Goal: Task Accomplishment & Management: Manage account settings

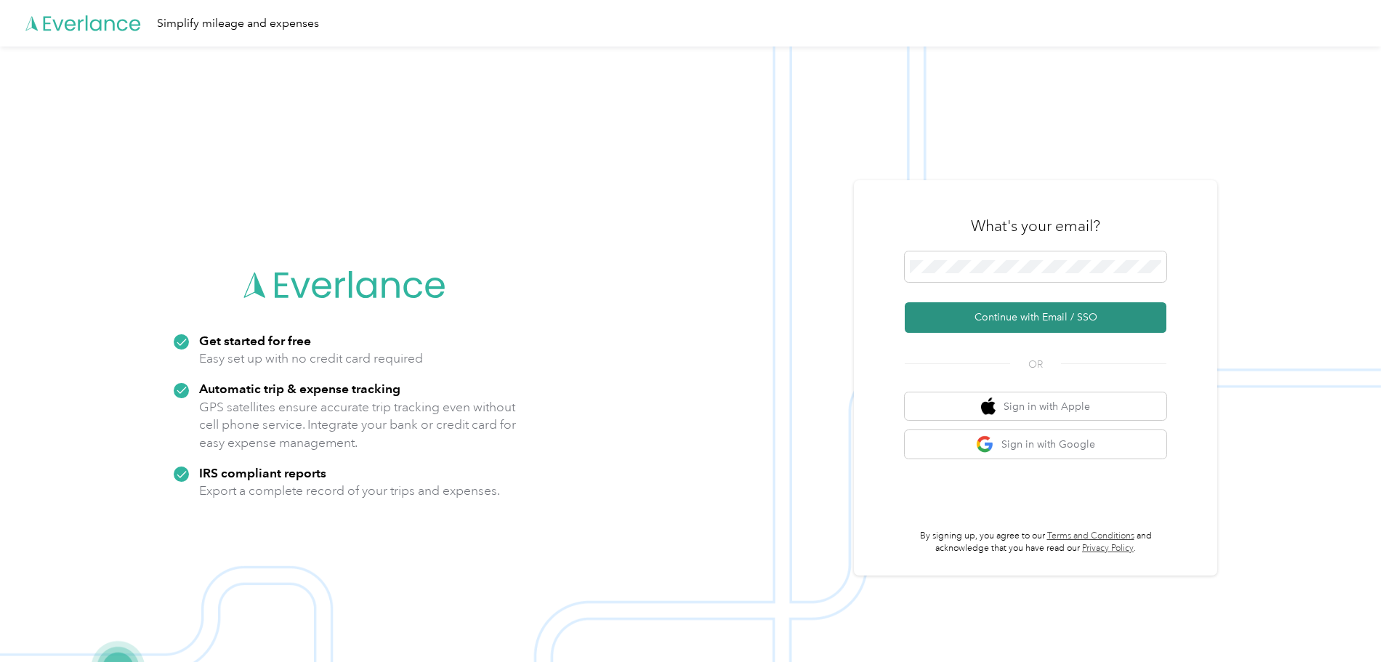
click at [1016, 313] on button "Continue with Email / SSO" at bounding box center [1035, 317] width 262 height 31
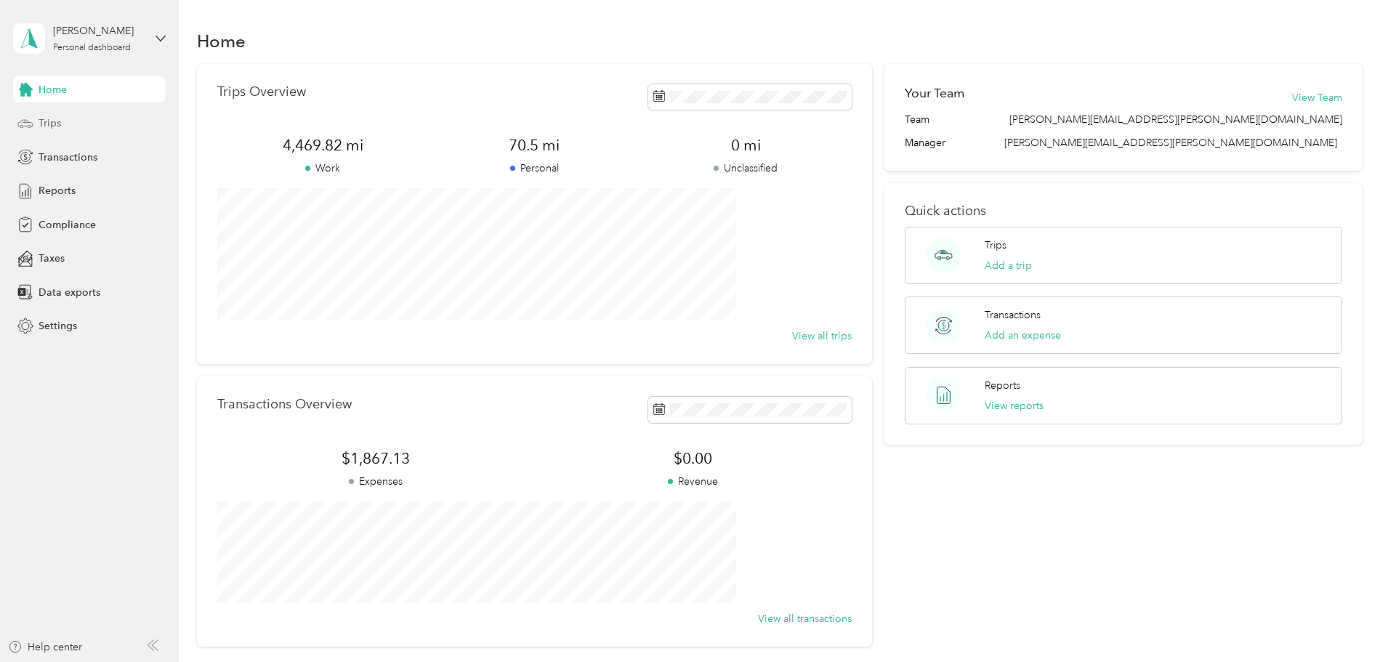
click at [46, 131] on div "Trips" at bounding box center [89, 123] width 153 height 26
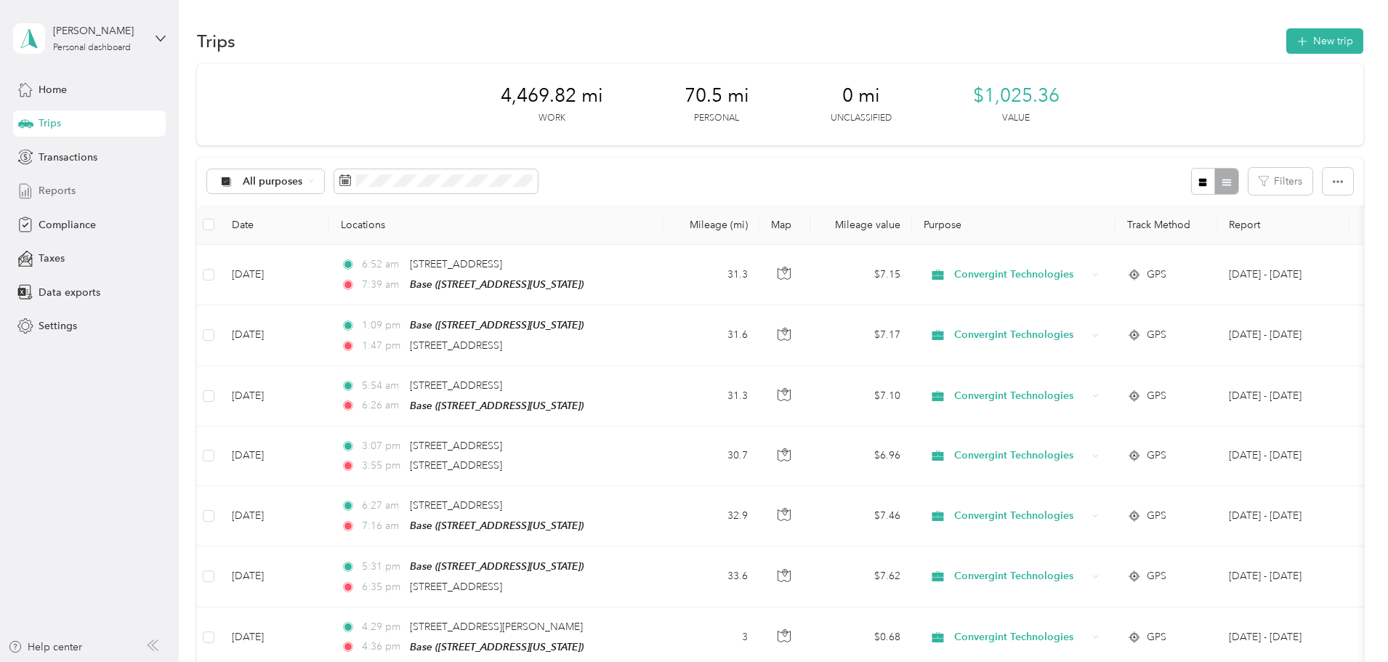
click at [94, 193] on div "Reports" at bounding box center [89, 191] width 153 height 26
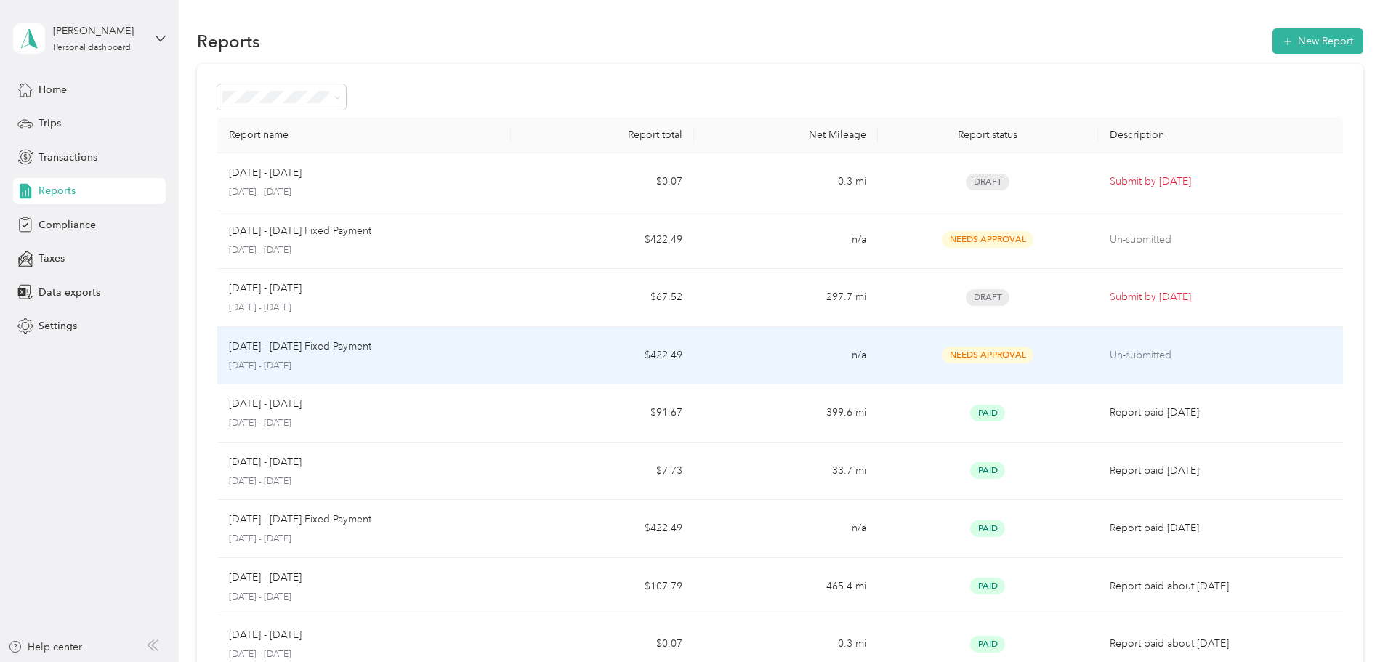
click at [371, 347] on p "[DATE] - [DATE] Fixed Payment" at bounding box center [300, 347] width 142 height 16
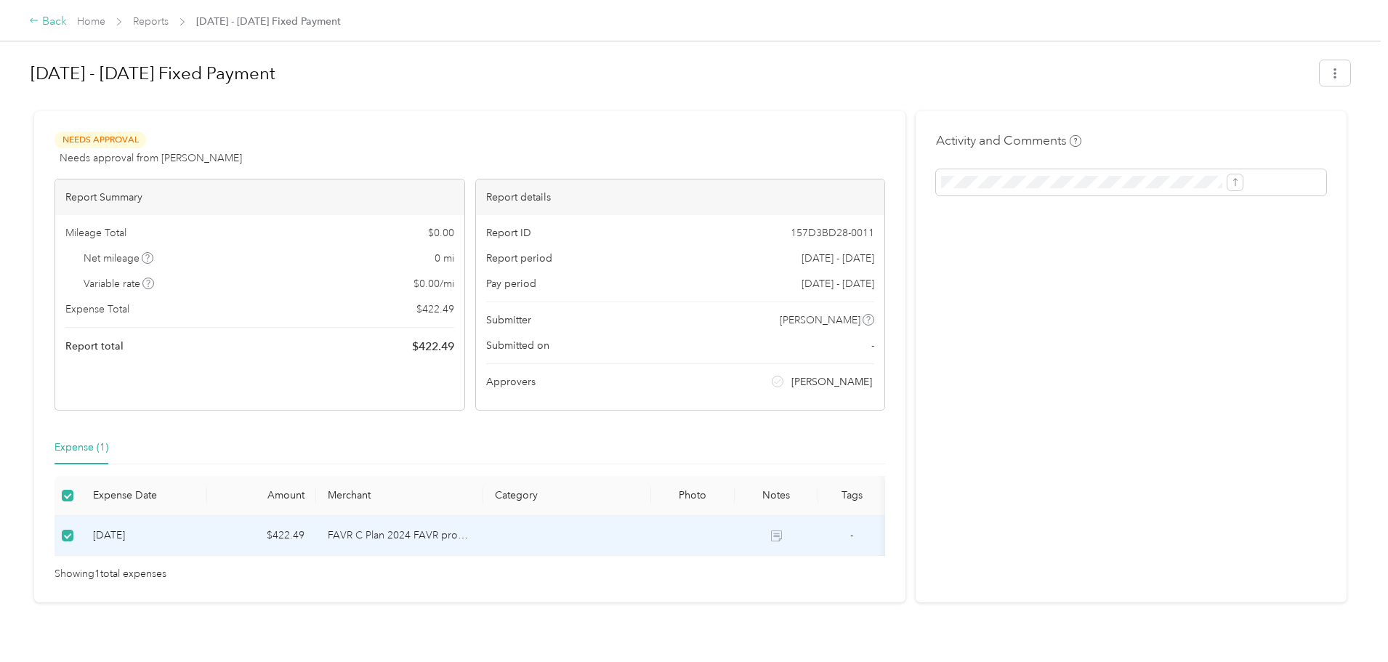
click at [67, 23] on div "Back" at bounding box center [48, 21] width 38 height 17
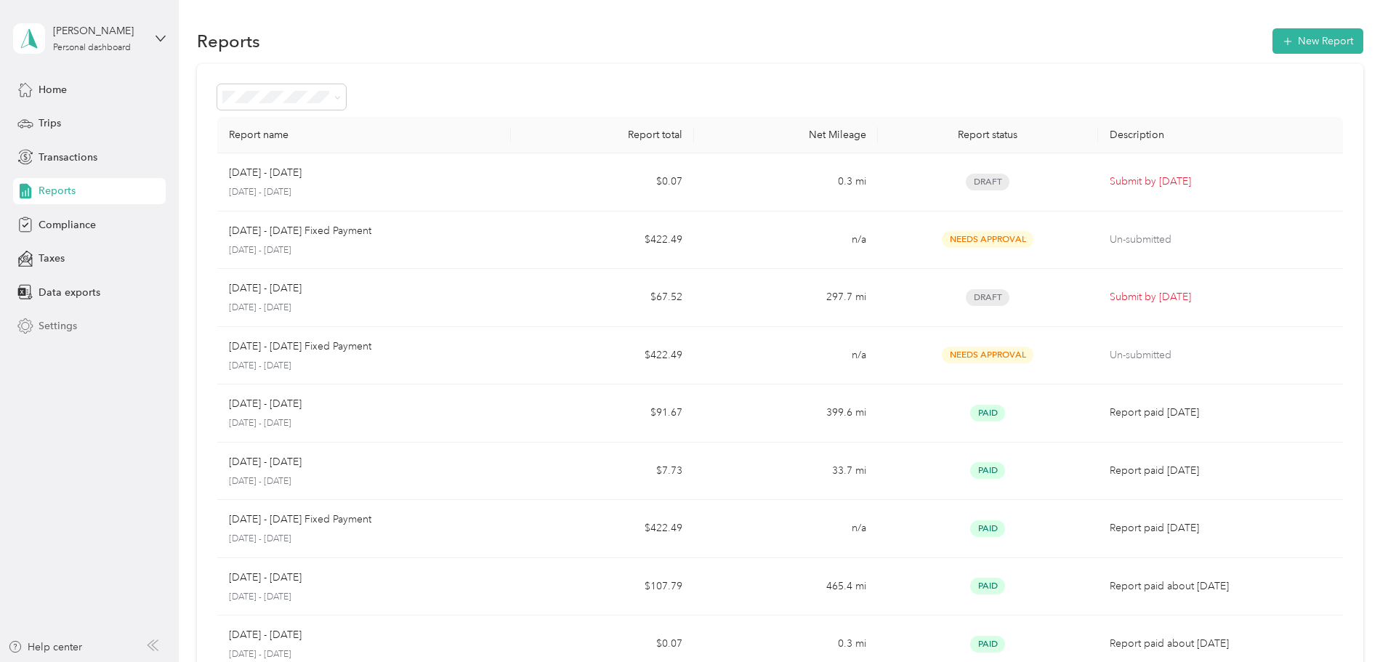
click at [57, 320] on span "Settings" at bounding box center [58, 325] width 39 height 15
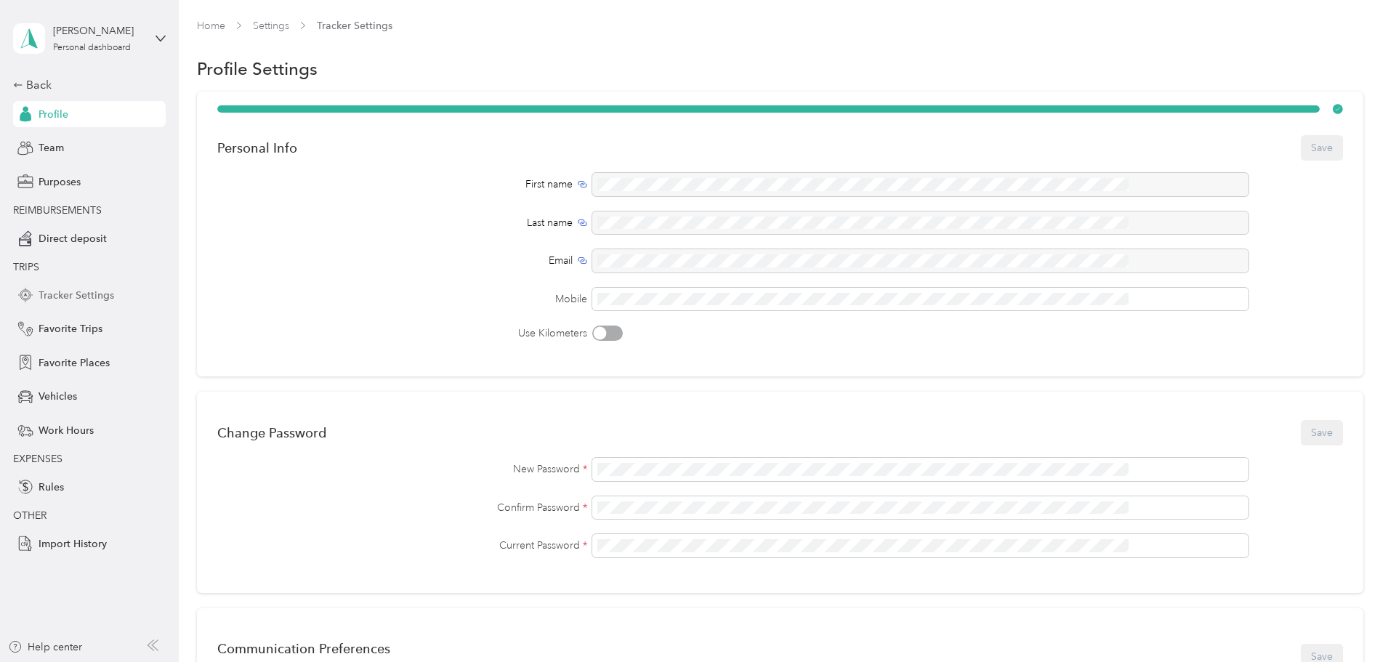
click at [96, 293] on span "Tracker Settings" at bounding box center [77, 295] width 76 height 15
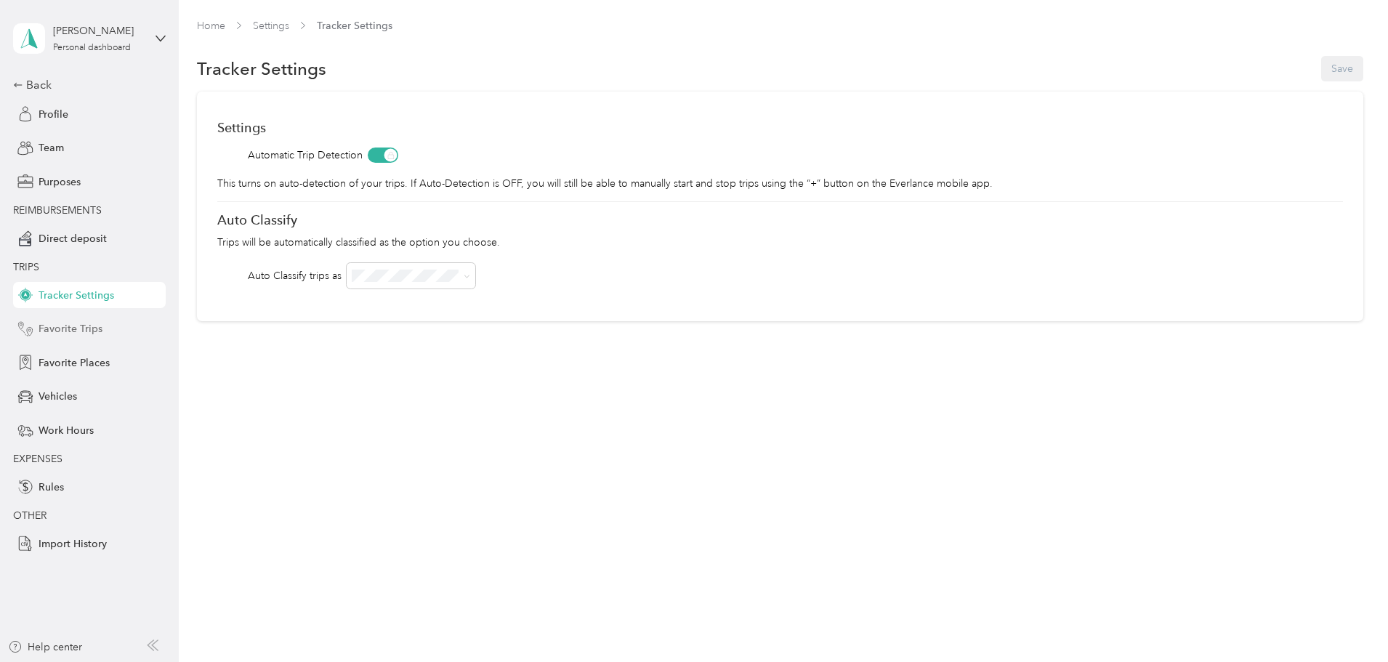
click at [81, 320] on div "Favorite Trips" at bounding box center [89, 329] width 153 height 26
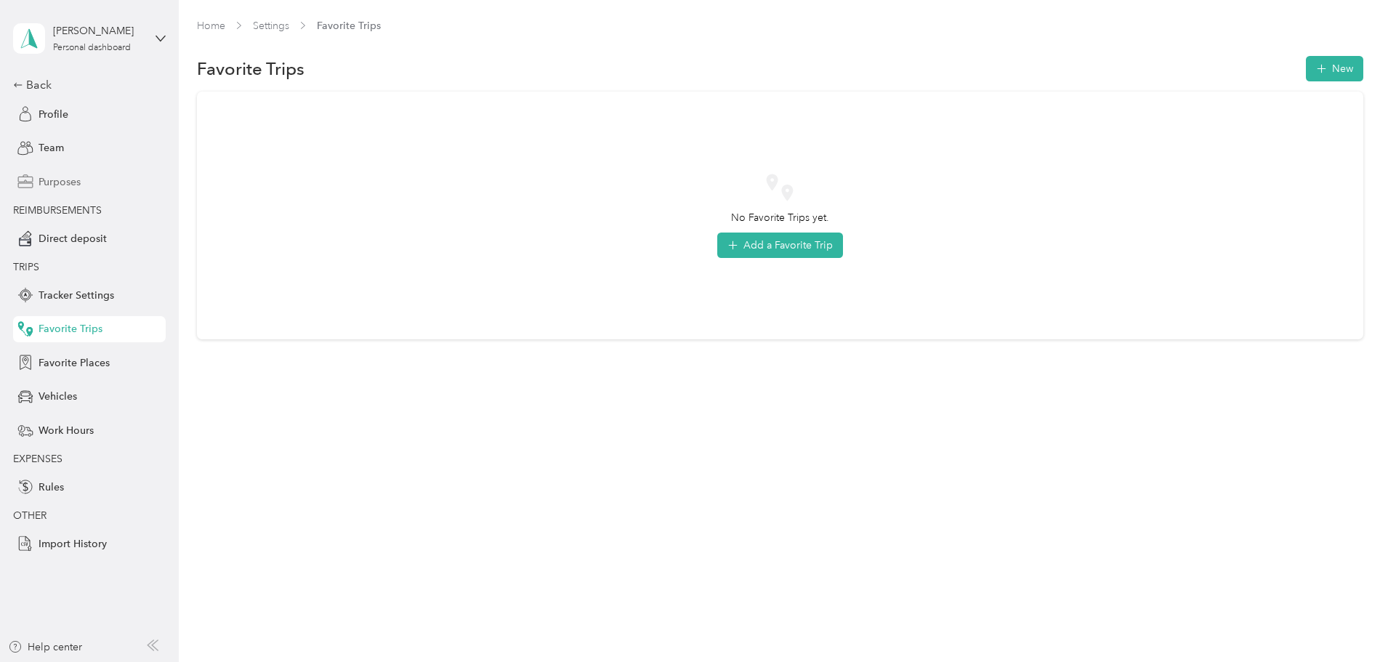
click at [60, 183] on span "Purposes" at bounding box center [60, 181] width 42 height 15
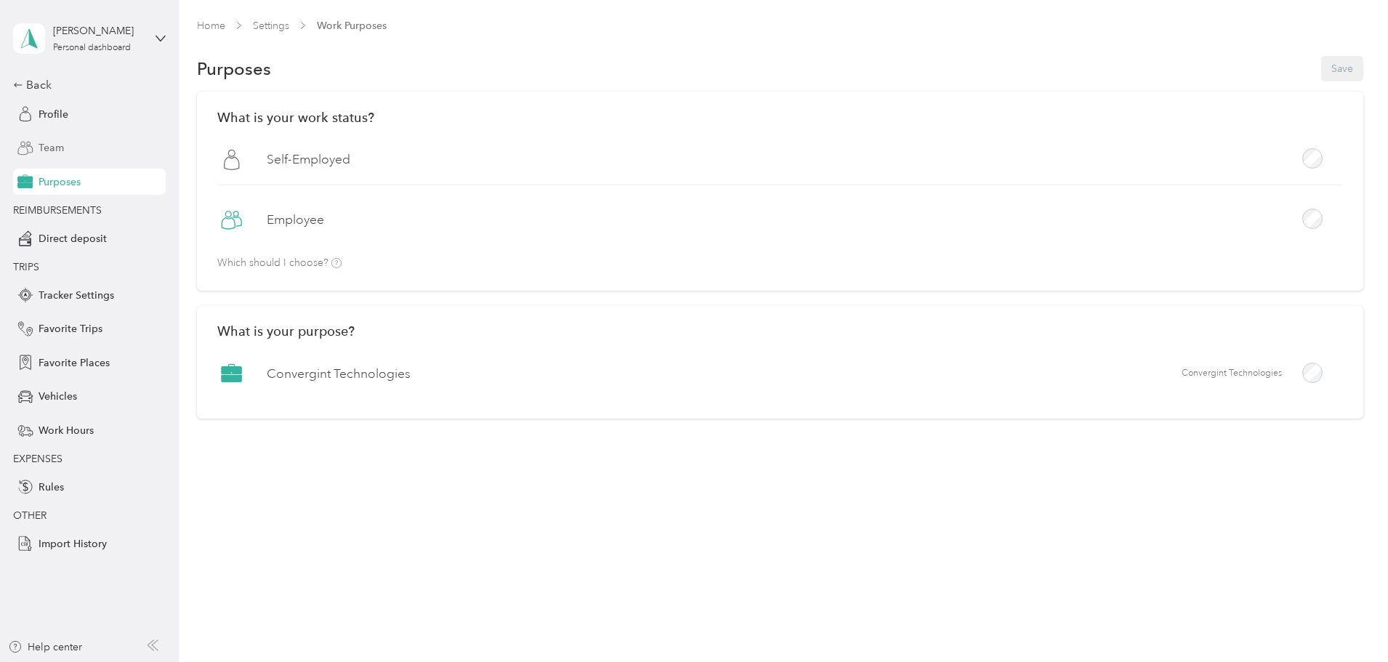
click at [60, 155] on span "Team" at bounding box center [51, 147] width 25 height 15
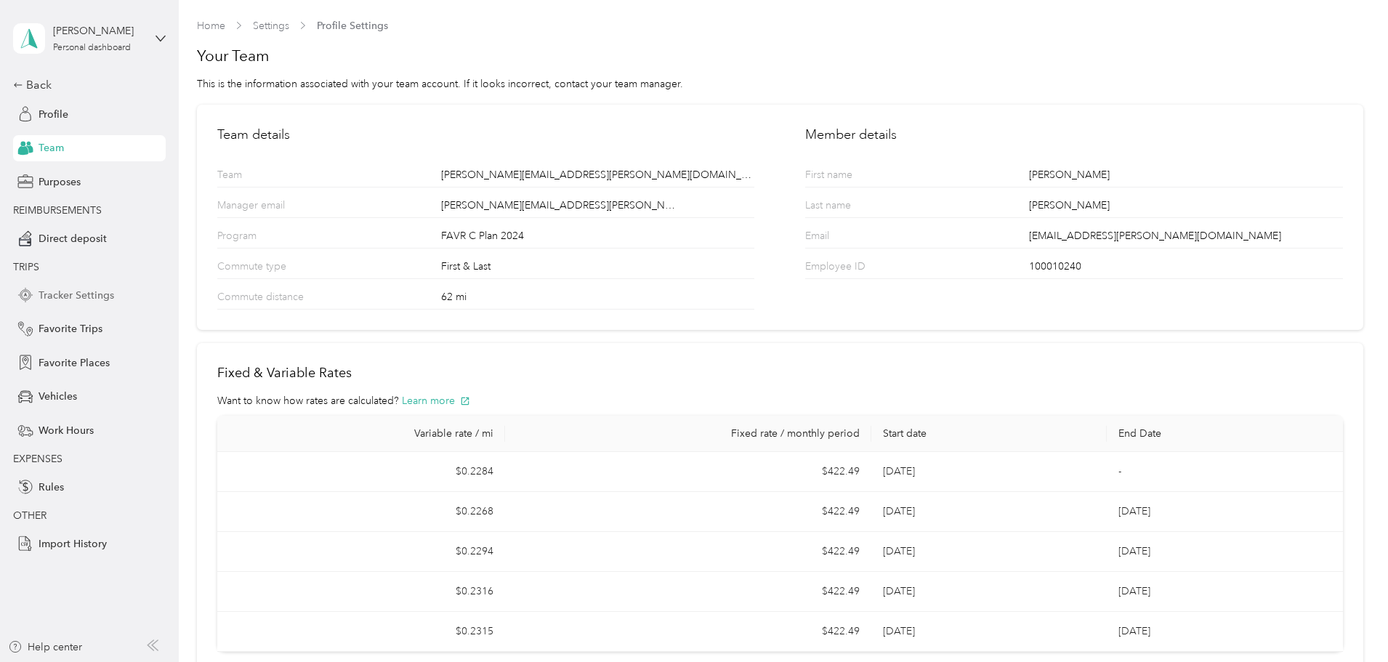
click at [88, 293] on span "Tracker Settings" at bounding box center [77, 295] width 76 height 15
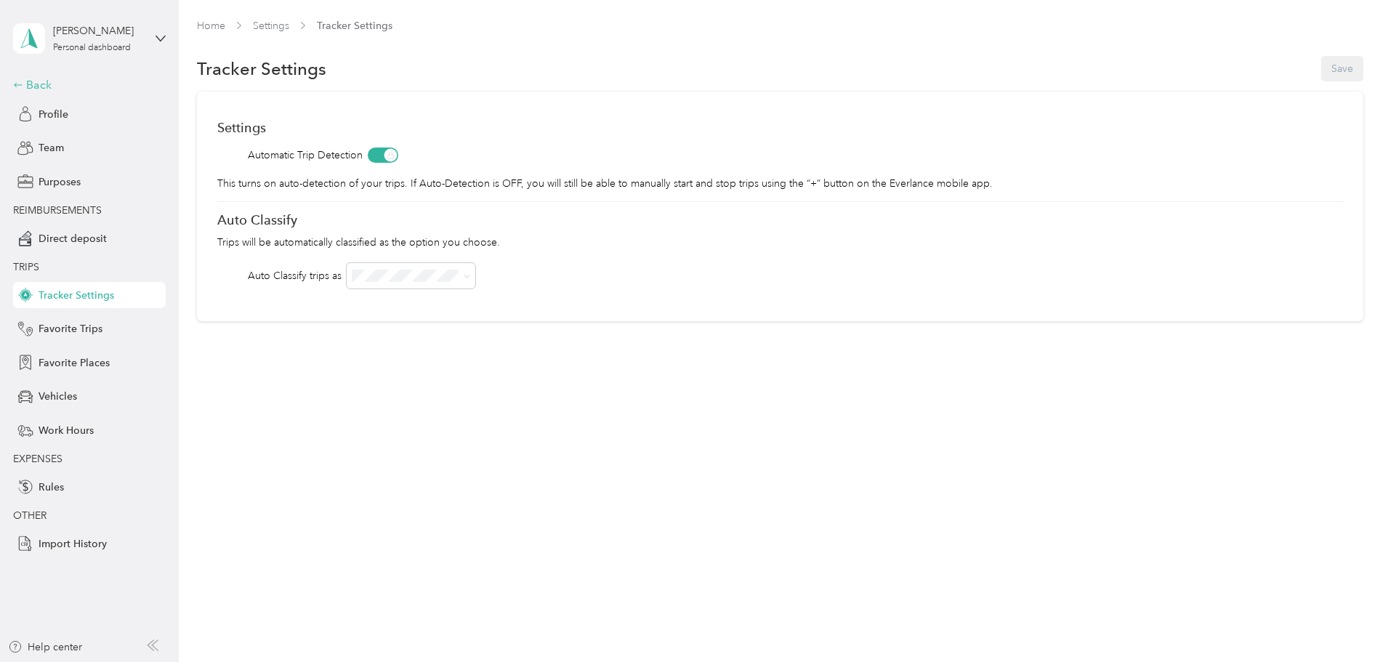
click at [41, 88] on div "Back" at bounding box center [85, 84] width 145 height 17
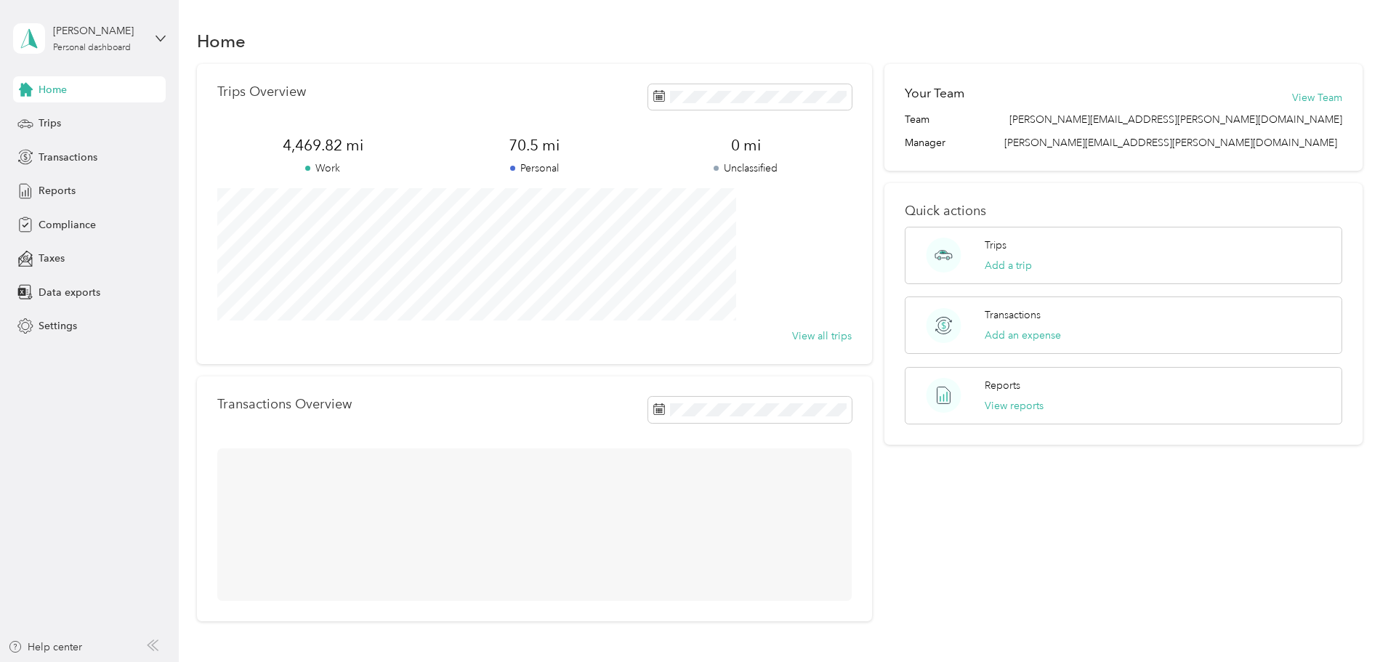
click at [97, 92] on div "Home" at bounding box center [89, 89] width 153 height 26
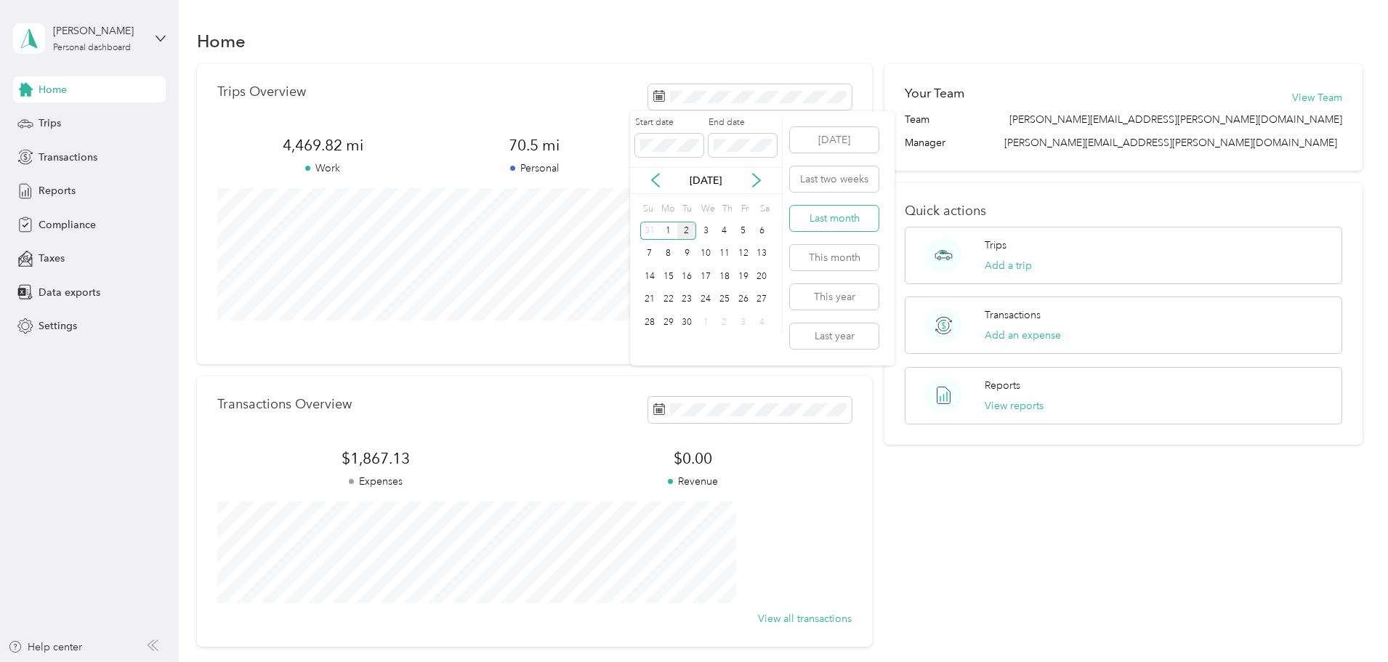
click at [806, 216] on button "Last month" at bounding box center [834, 218] width 89 height 25
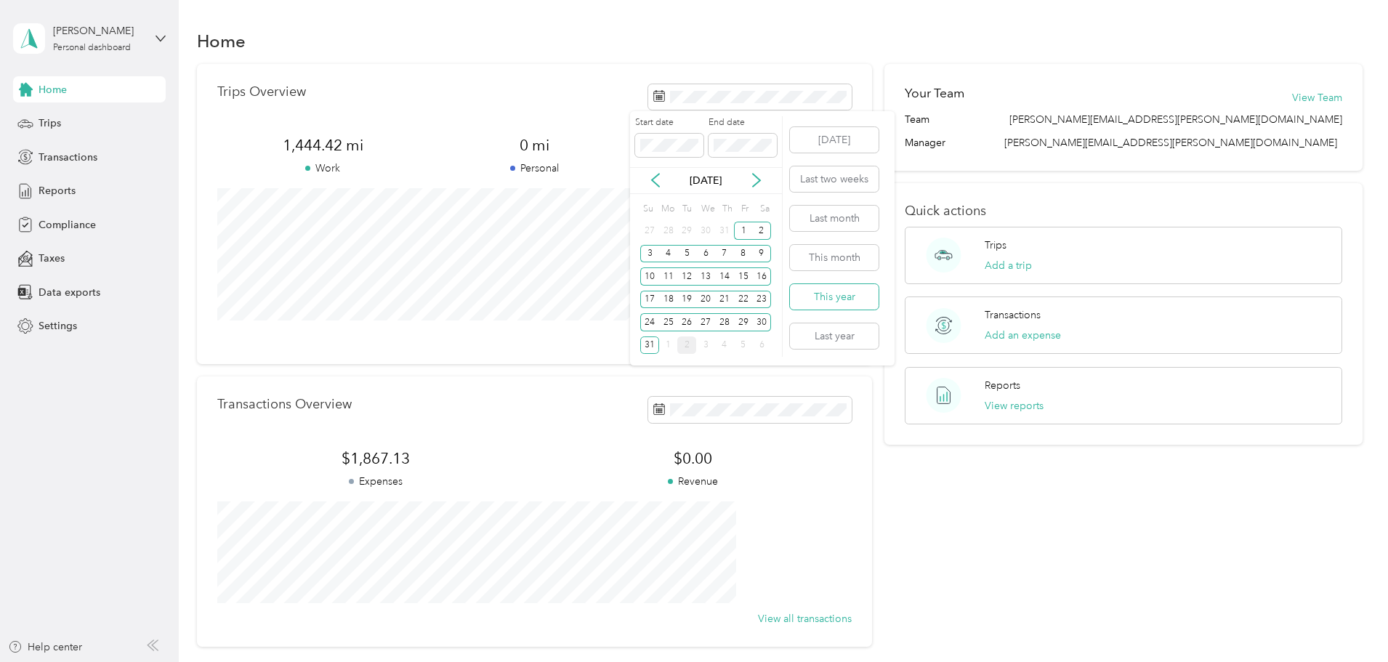
click at [830, 287] on button "This year" at bounding box center [834, 296] width 89 height 25
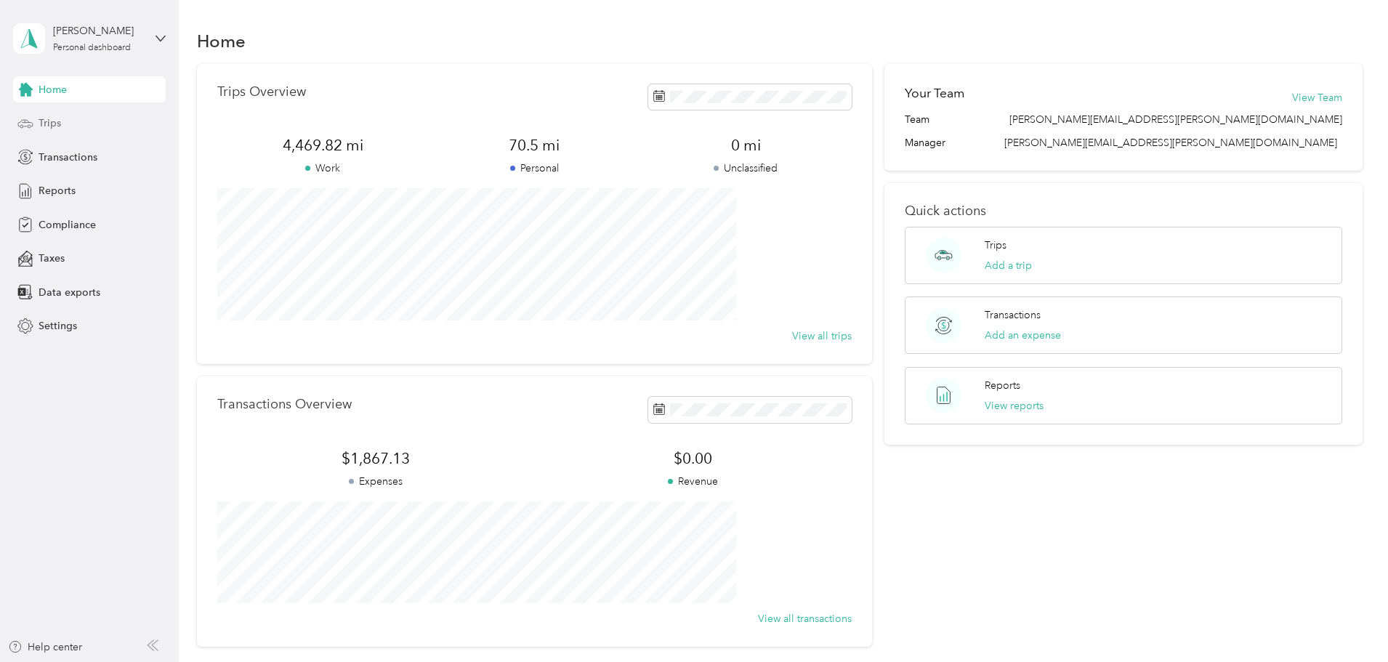
click at [65, 134] on div "Trips" at bounding box center [89, 123] width 153 height 26
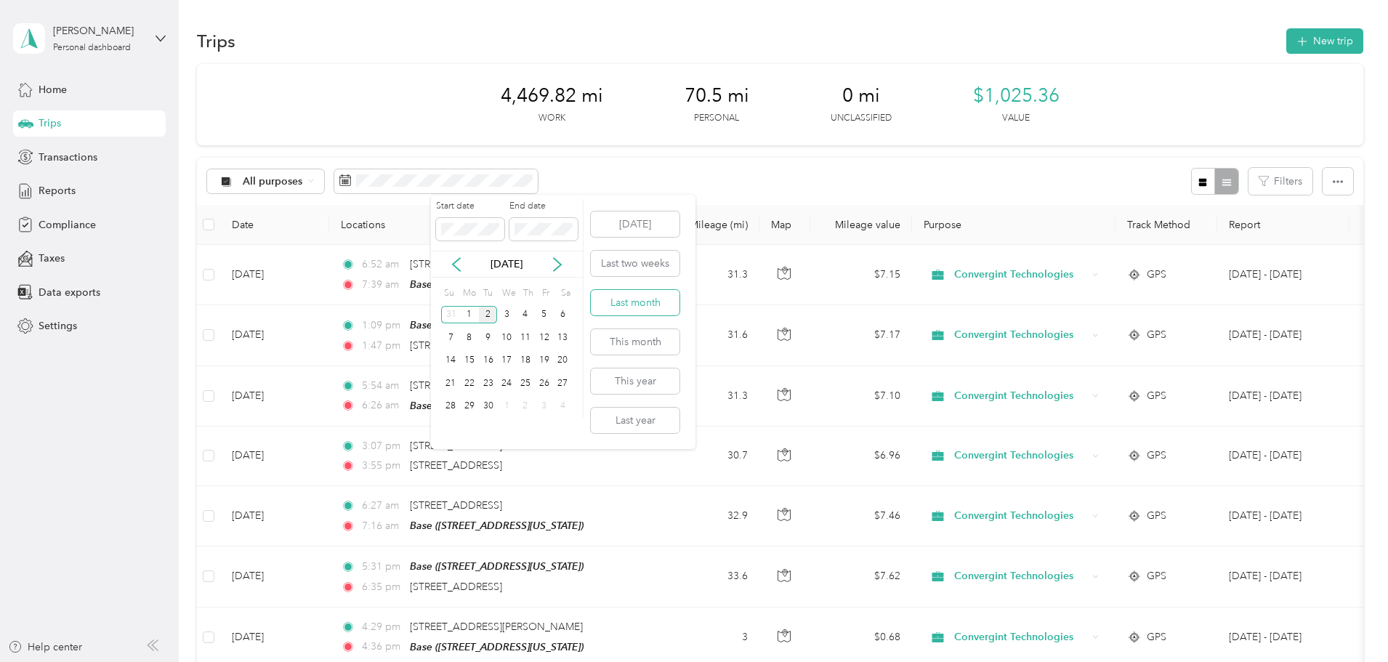
click at [607, 308] on button "Last month" at bounding box center [635, 302] width 89 height 25
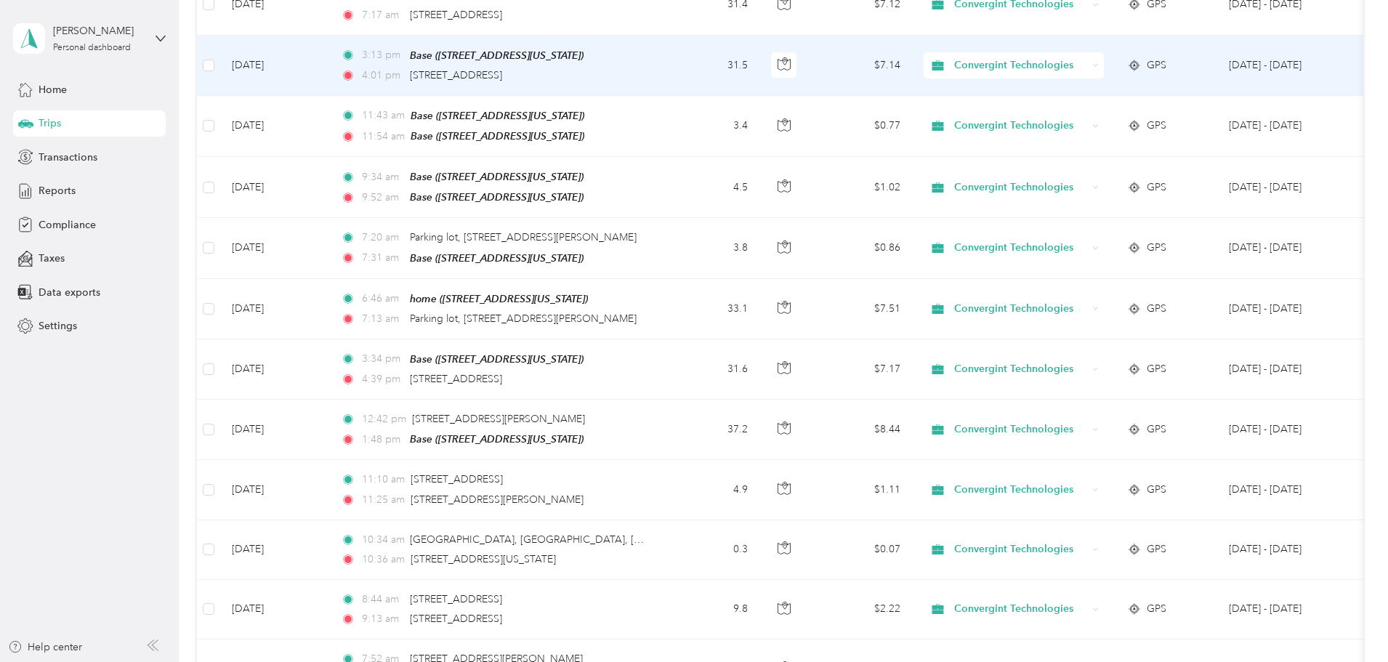
scroll to position [1162, 0]
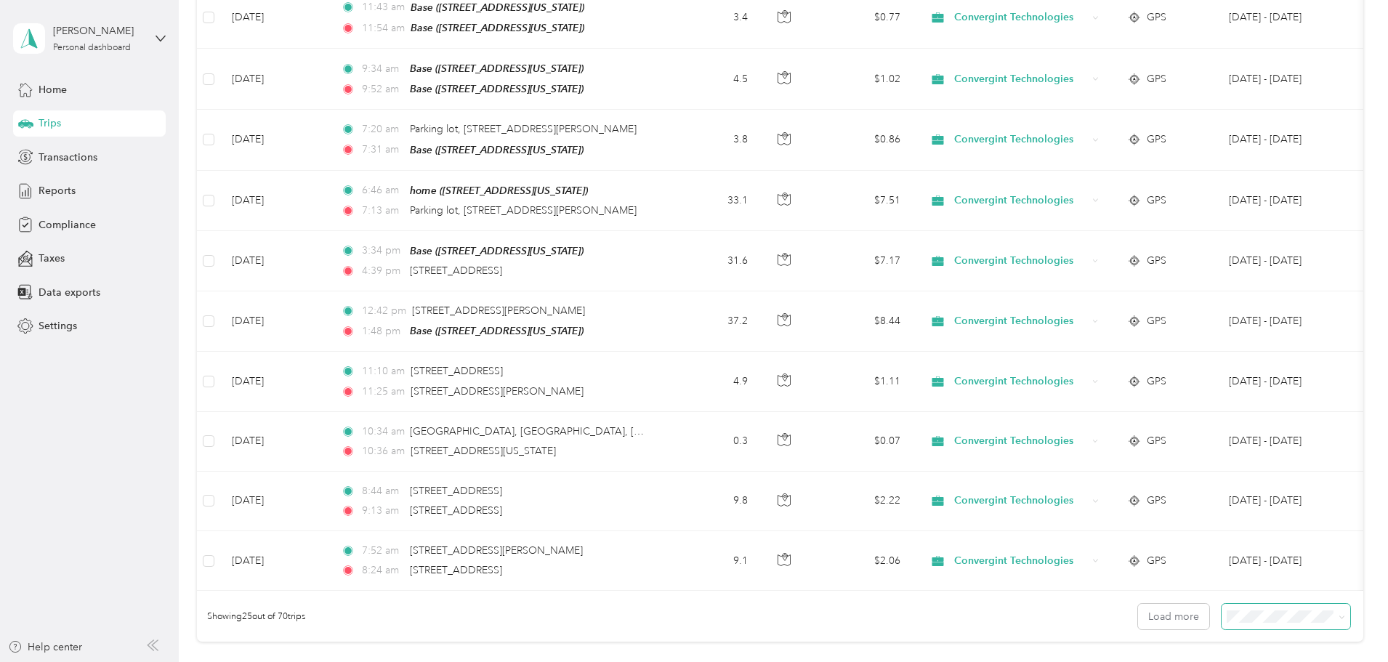
click at [1230, 620] on span at bounding box center [1285, 616] width 129 height 25
click at [1333, 611] on span at bounding box center [1339, 616] width 12 height 15
click at [1333, 614] on span at bounding box center [1339, 616] width 12 height 15
click at [1338, 614] on icon at bounding box center [1341, 617] width 7 height 7
click at [1197, 588] on li "100 per load" at bounding box center [1185, 580] width 129 height 25
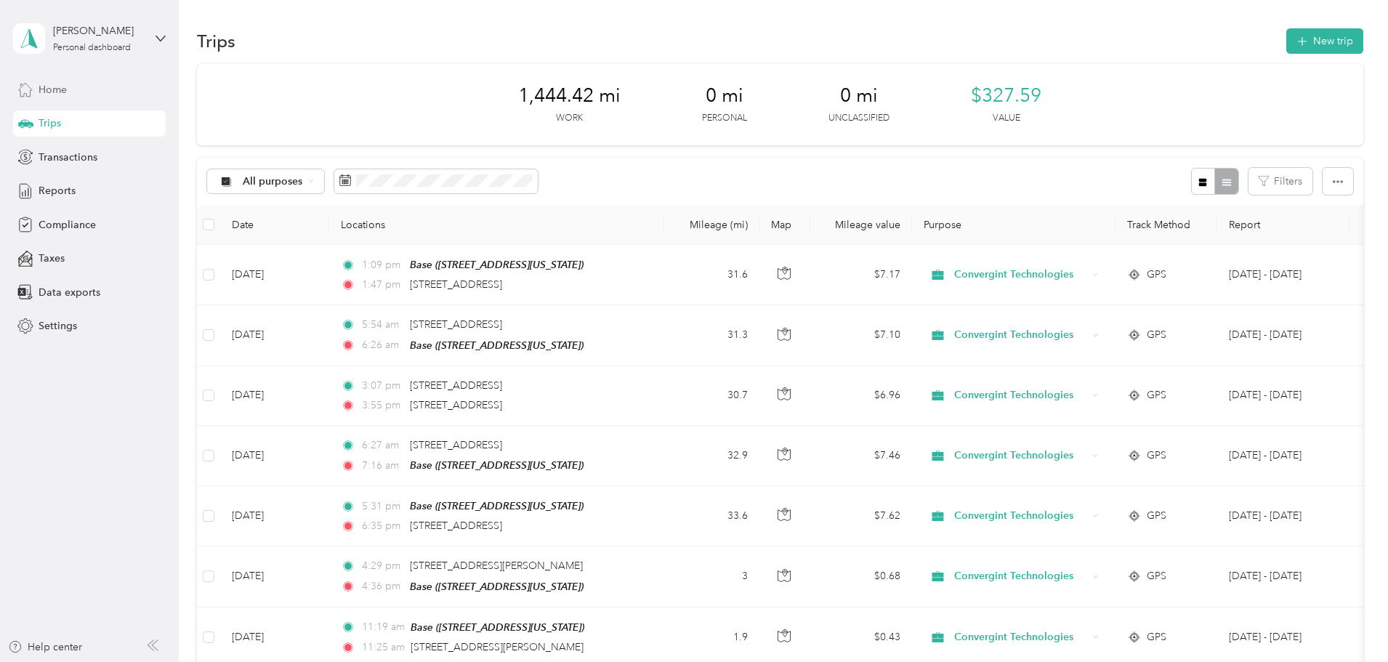
click at [75, 92] on div "Home" at bounding box center [89, 89] width 153 height 26
